Goal: Task Accomplishment & Management: Complete application form

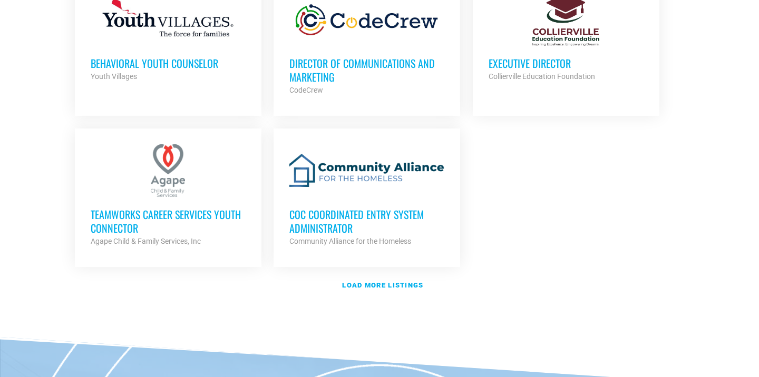
scroll to position [1269, 0]
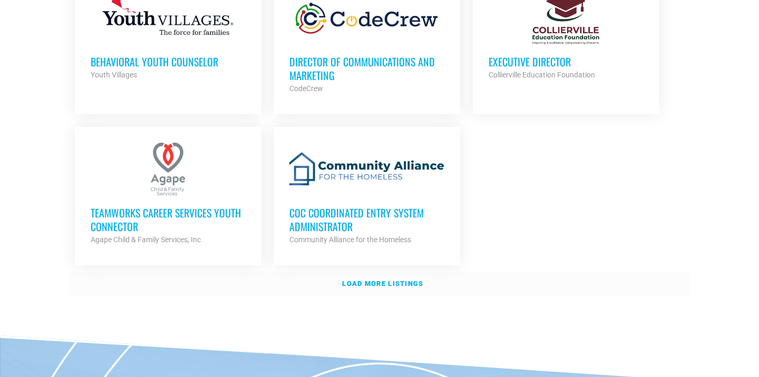
click at [388, 275] on link "Load more listings" at bounding box center [380, 284] width 622 height 24
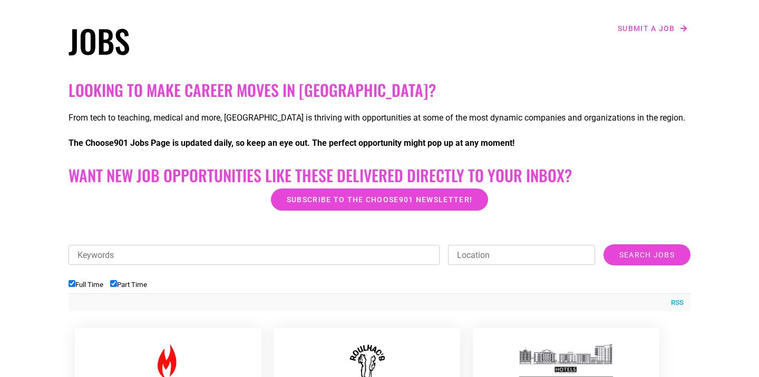
scroll to position [352, 0]
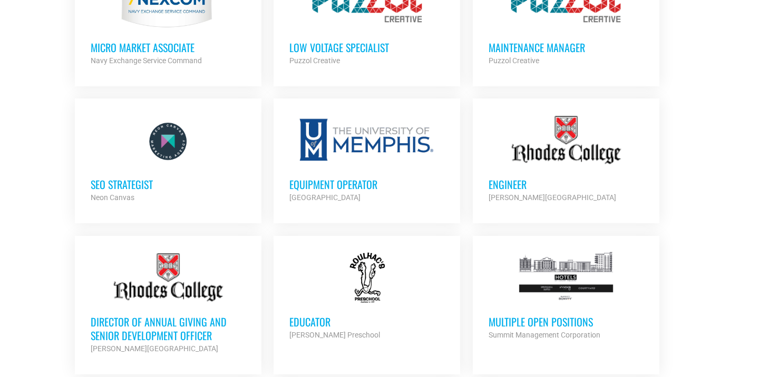
scroll to position [683, 0]
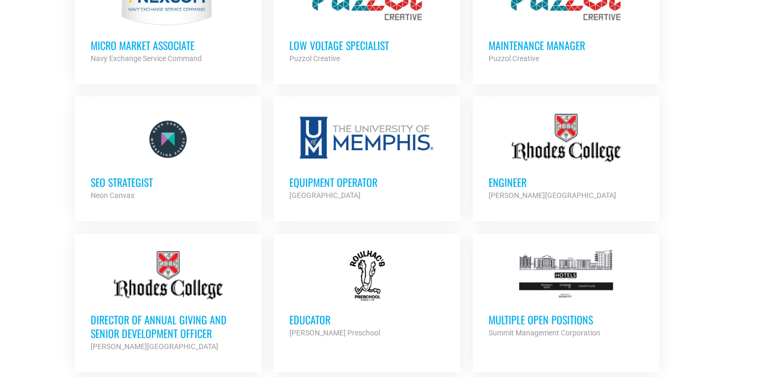
click at [111, 166] on div "SEO Strategist Neon Canvas Partner Org" at bounding box center [168, 183] width 155 height 37
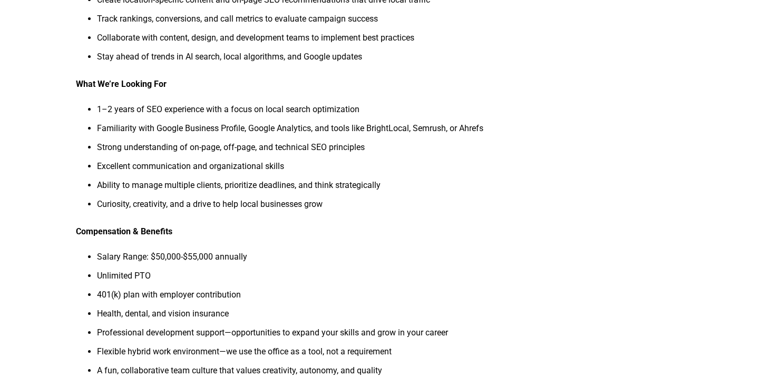
scroll to position [243, 0]
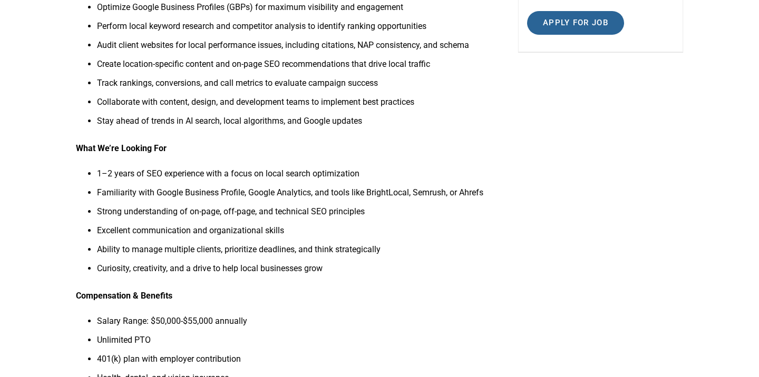
click at [570, 32] on input "Apply for job" at bounding box center [575, 23] width 97 height 24
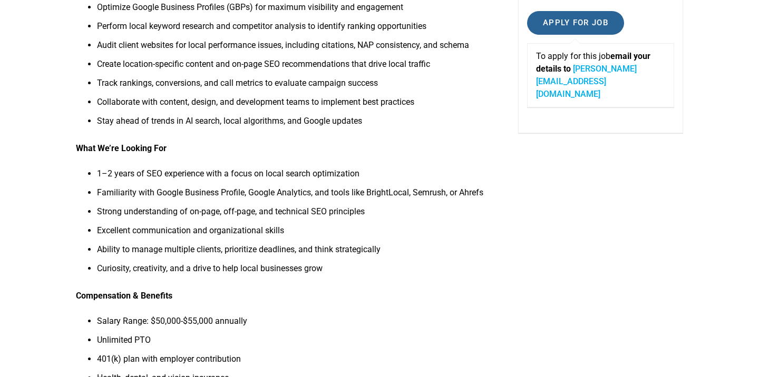
scroll to position [0, 0]
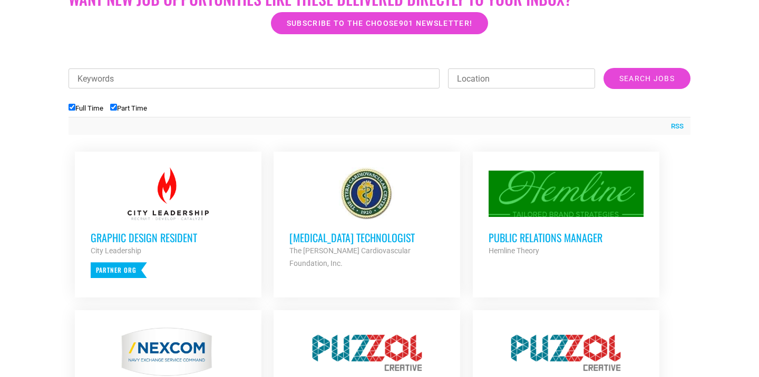
scroll to position [333, 0]
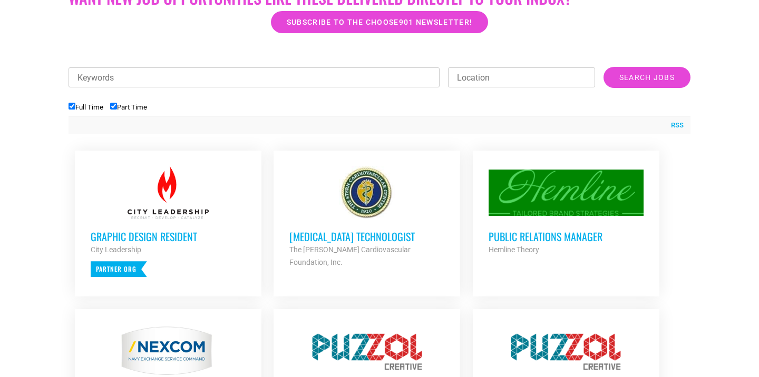
click at [569, 235] on h3 "Public Relations Manager" at bounding box center [566, 237] width 155 height 14
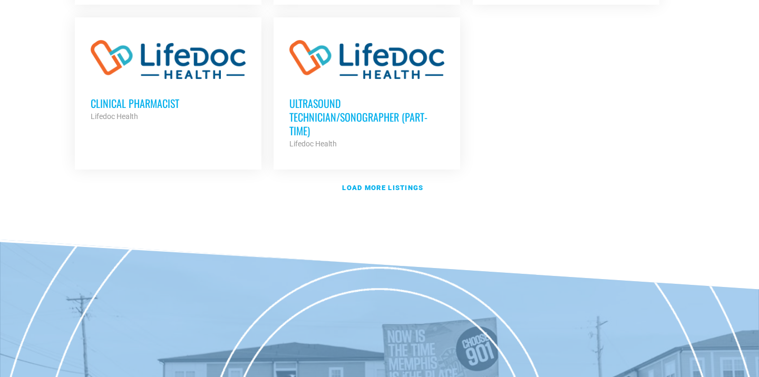
scroll to position [1353, 0]
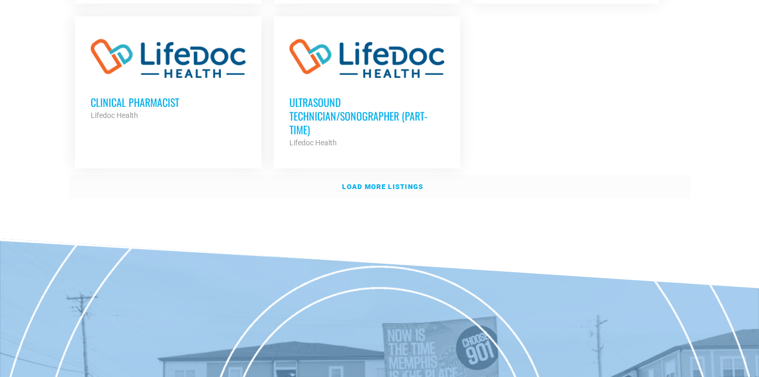
click at [363, 175] on link "Load more listings" at bounding box center [380, 187] width 622 height 24
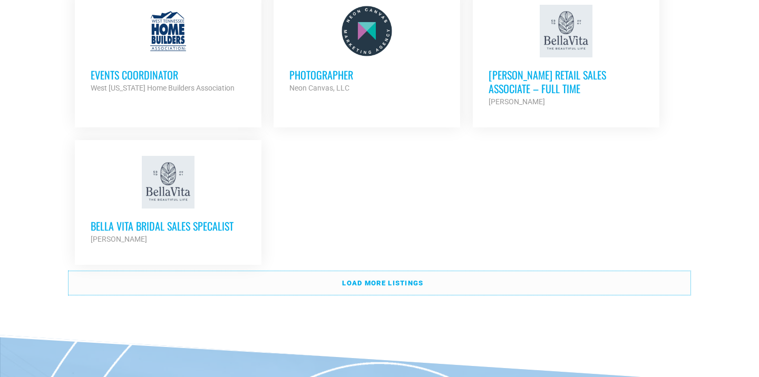
scroll to position [2300, 0]
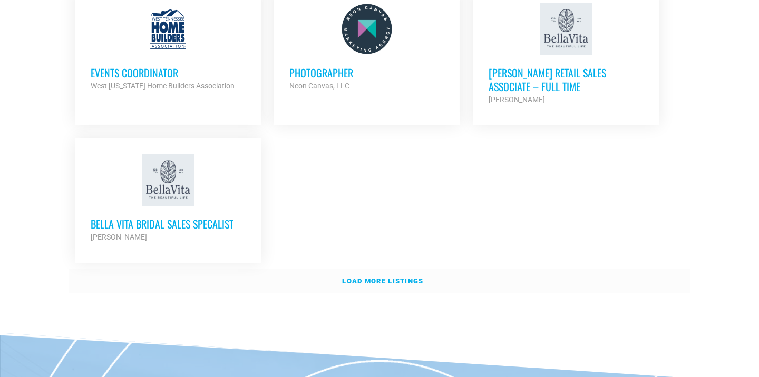
click at [385, 269] on link "Load more listings" at bounding box center [380, 281] width 622 height 24
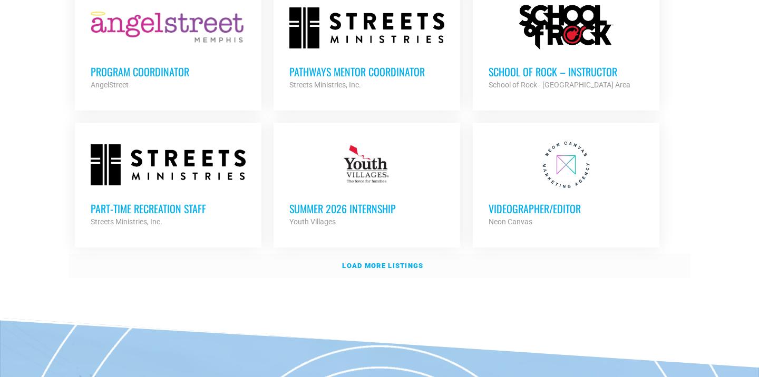
scroll to position [3192, 0]
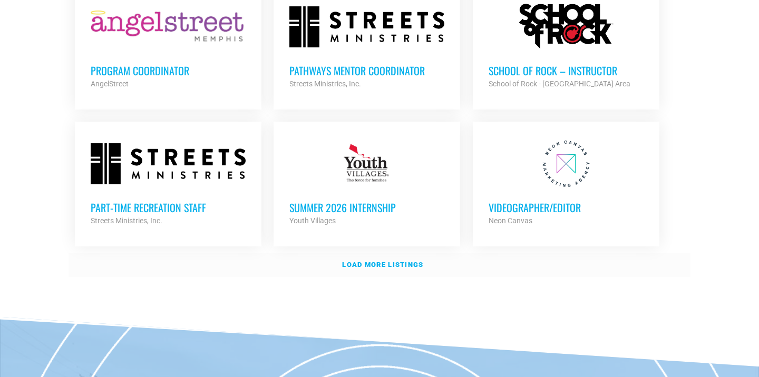
click at [398, 261] on strong "Load more listings" at bounding box center [382, 265] width 81 height 8
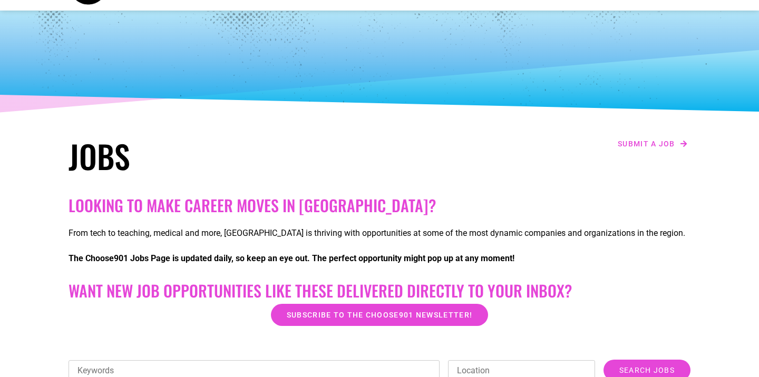
scroll to position [0, 0]
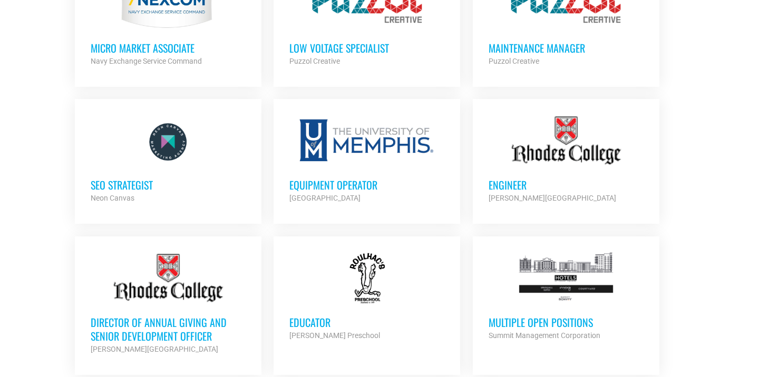
scroll to position [684, 0]
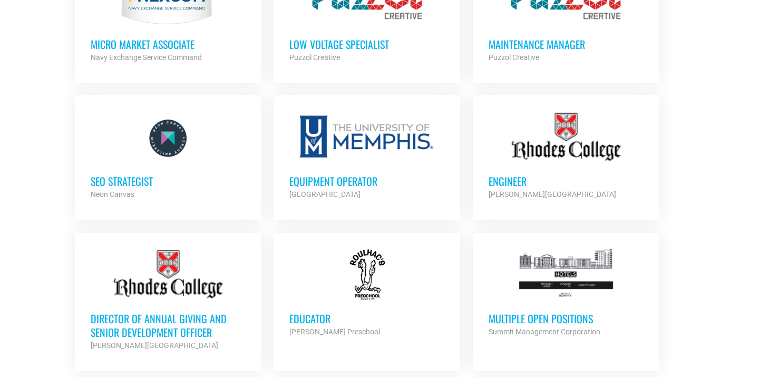
click at [124, 184] on h3 "SEO Strategist" at bounding box center [168, 181] width 155 height 14
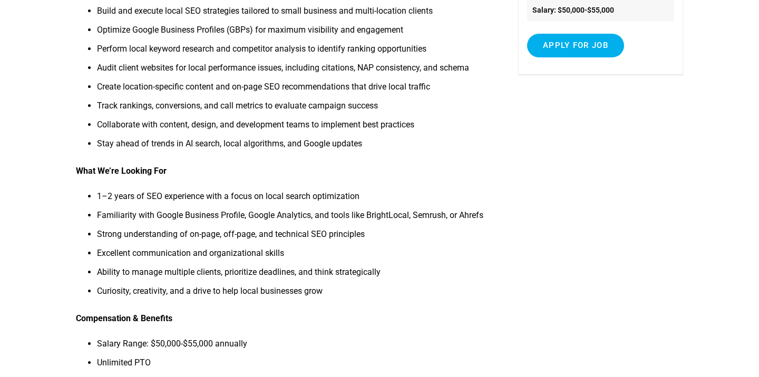
scroll to position [220, 0]
